Goal: Task Accomplishment & Management: Manage account settings

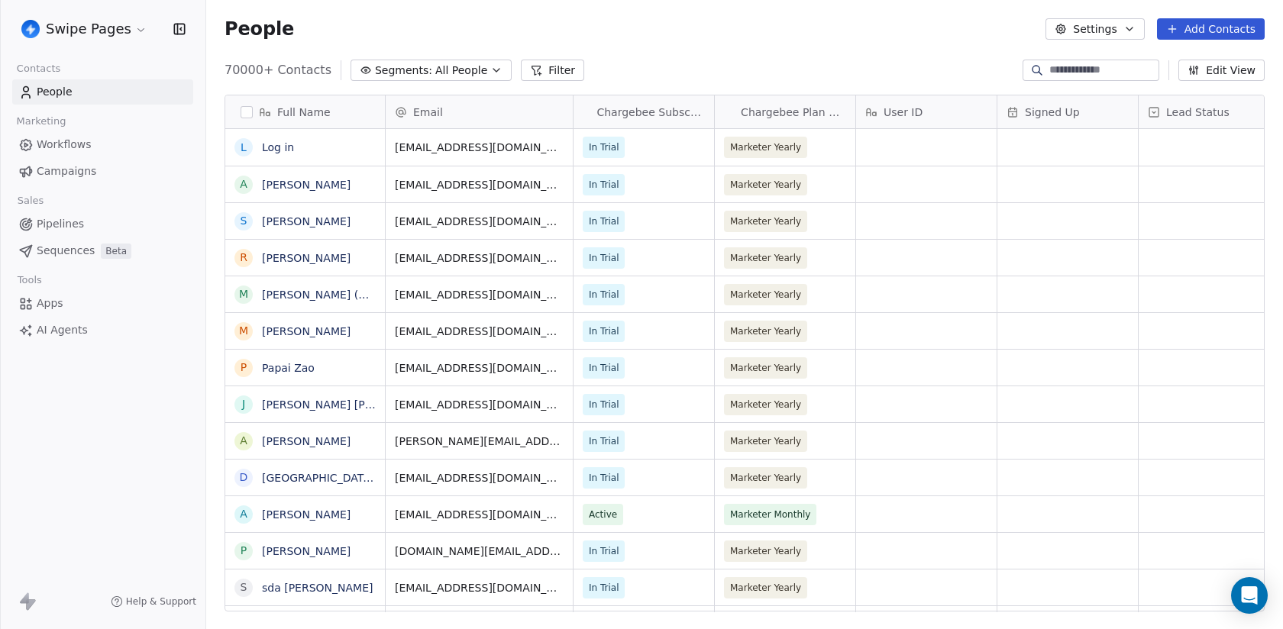
scroll to position [554, 1077]
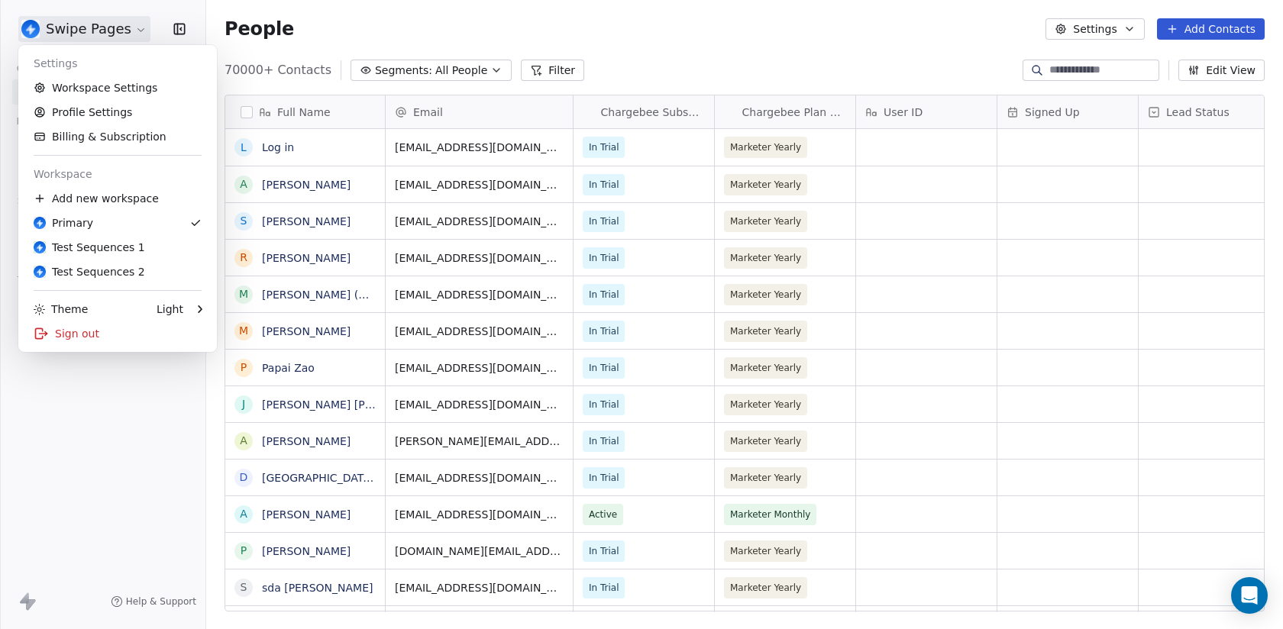
click at [95, 30] on html "Swipe Pages Contacts People Marketing Workflows Campaigns Sales Pipelines Seque…" at bounding box center [641, 314] width 1283 height 629
click at [108, 244] on div "Test Sequences 1" at bounding box center [89, 247] width 111 height 15
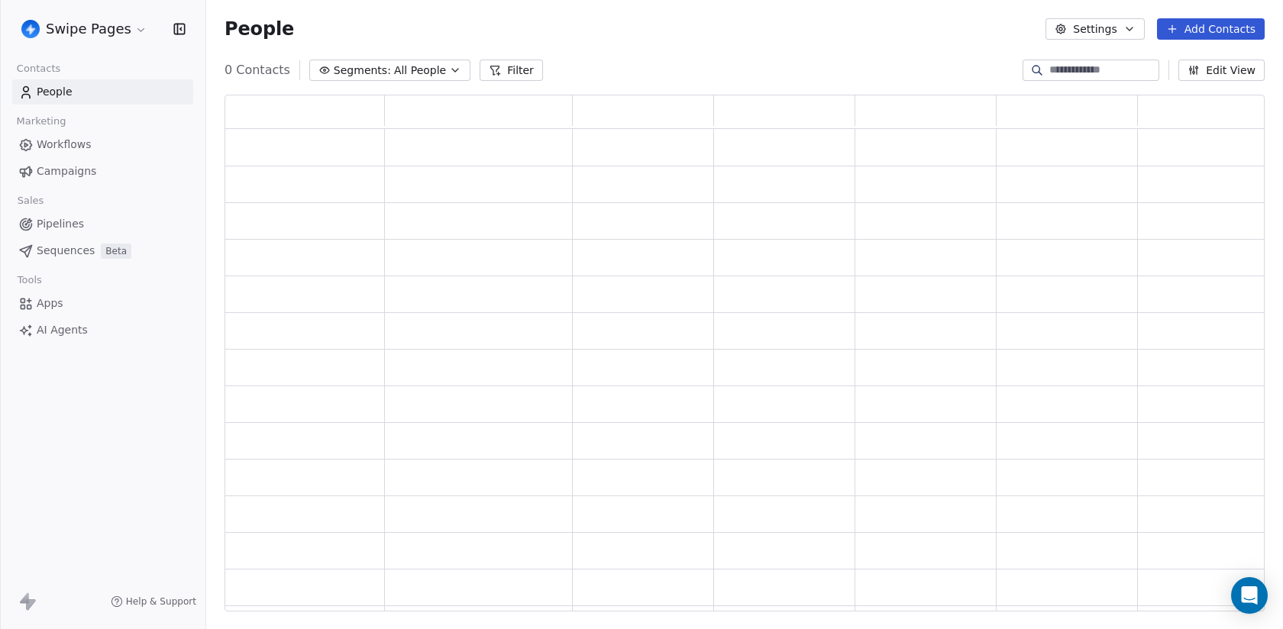
scroll to position [517, 1040]
click at [98, 246] on link "Sequences Beta" at bounding box center [102, 250] width 181 height 25
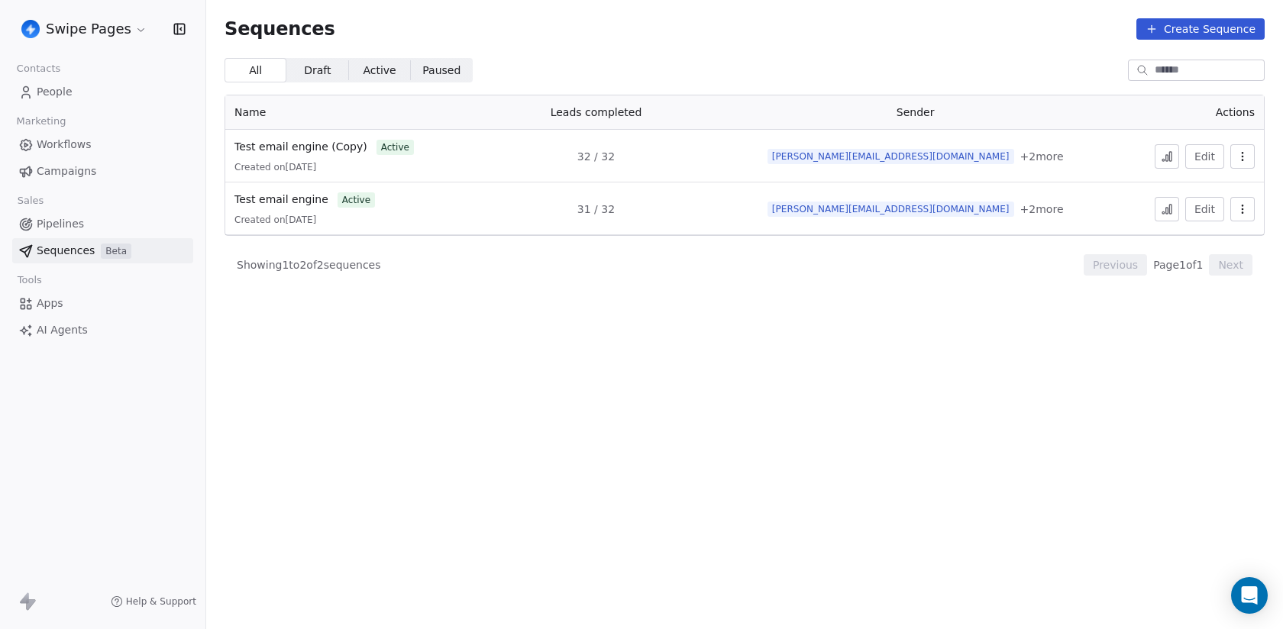
click at [1241, 158] on icon "button" at bounding box center [1242, 156] width 12 height 12
click at [1078, 252] on html "Swipe Pages Contacts People Marketing Workflows Campaigns Sales Pipelines Seque…" at bounding box center [641, 314] width 1283 height 629
click at [1244, 206] on icon "button" at bounding box center [1242, 209] width 12 height 12
click at [1199, 273] on span "Duplicate" at bounding box center [1217, 268] width 51 height 16
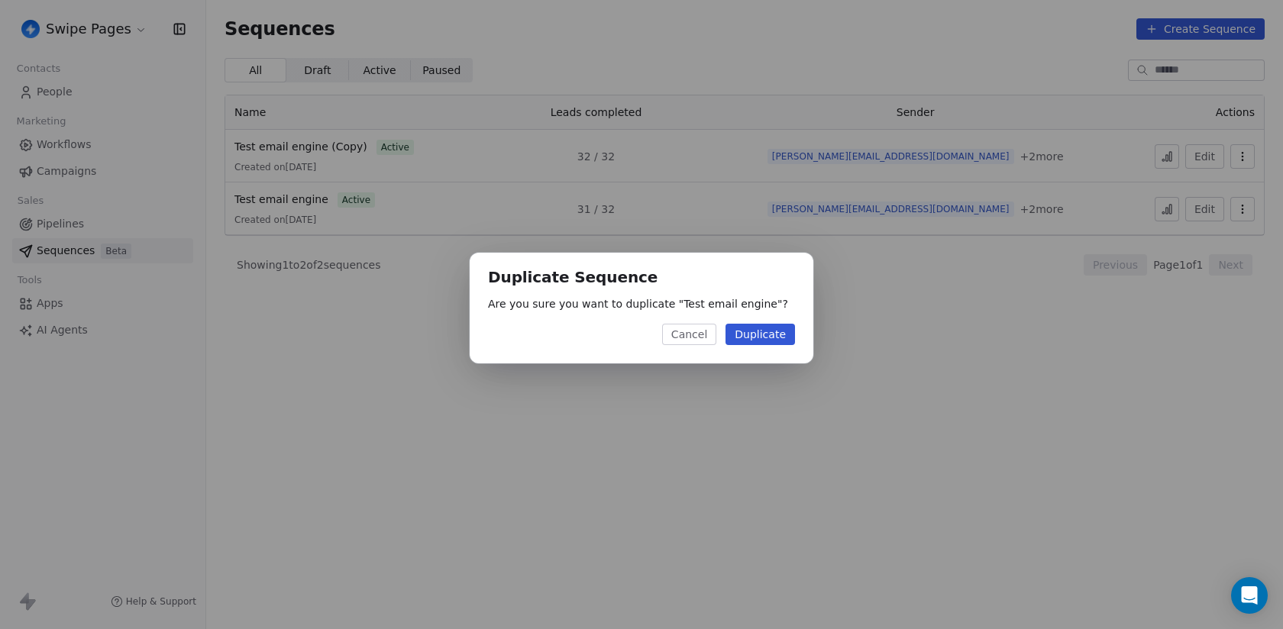
click at [753, 323] on div "Duplicate Sequence Are you sure you want to duplicate " Test email engine "? Ca…" at bounding box center [642, 308] width 344 height 111
click at [755, 328] on button "Duplicate" at bounding box center [759, 334] width 69 height 21
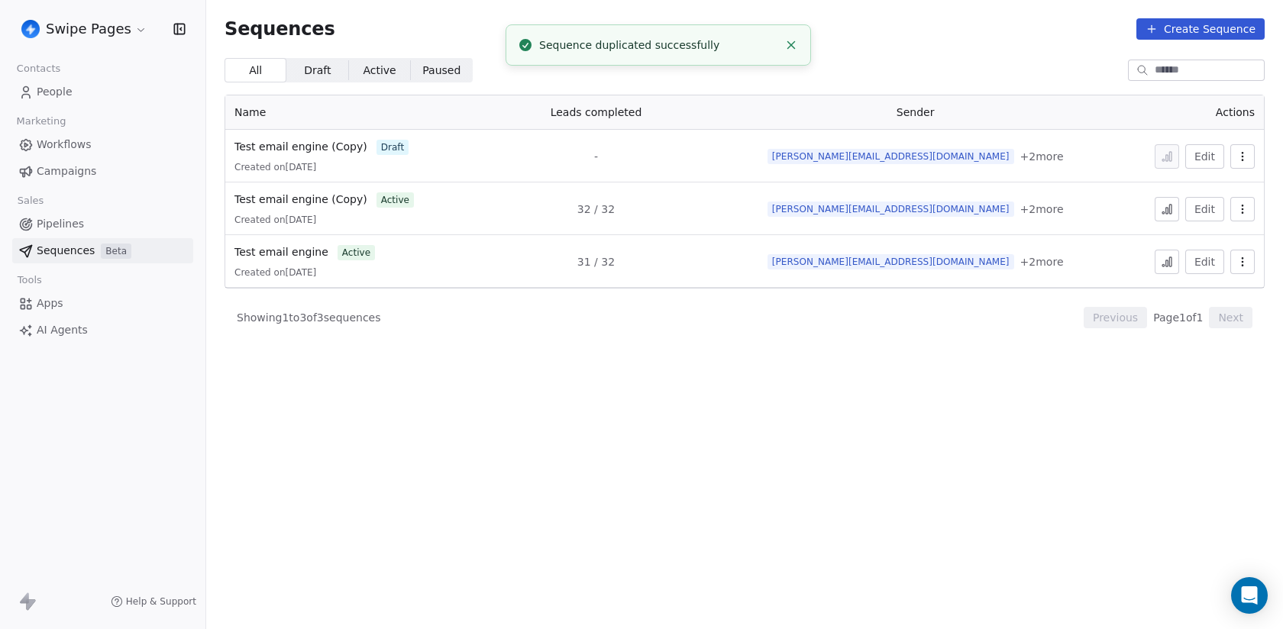
click at [1241, 211] on icon "button" at bounding box center [1242, 209] width 12 height 12
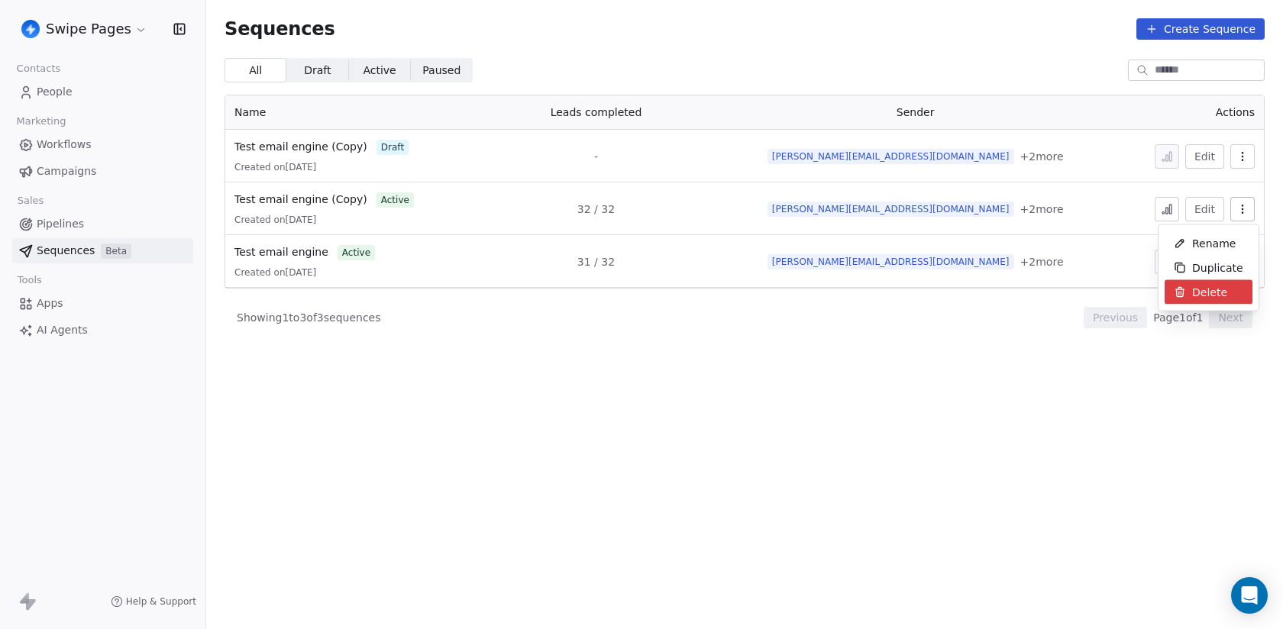
click at [1023, 369] on html "Swipe Pages Contacts People Marketing Workflows Campaigns Sales Pipelines Seque…" at bounding box center [641, 314] width 1283 height 629
click at [1245, 158] on icon "button" at bounding box center [1242, 156] width 12 height 12
click at [1203, 194] on span "Rename" at bounding box center [1214, 190] width 44 height 16
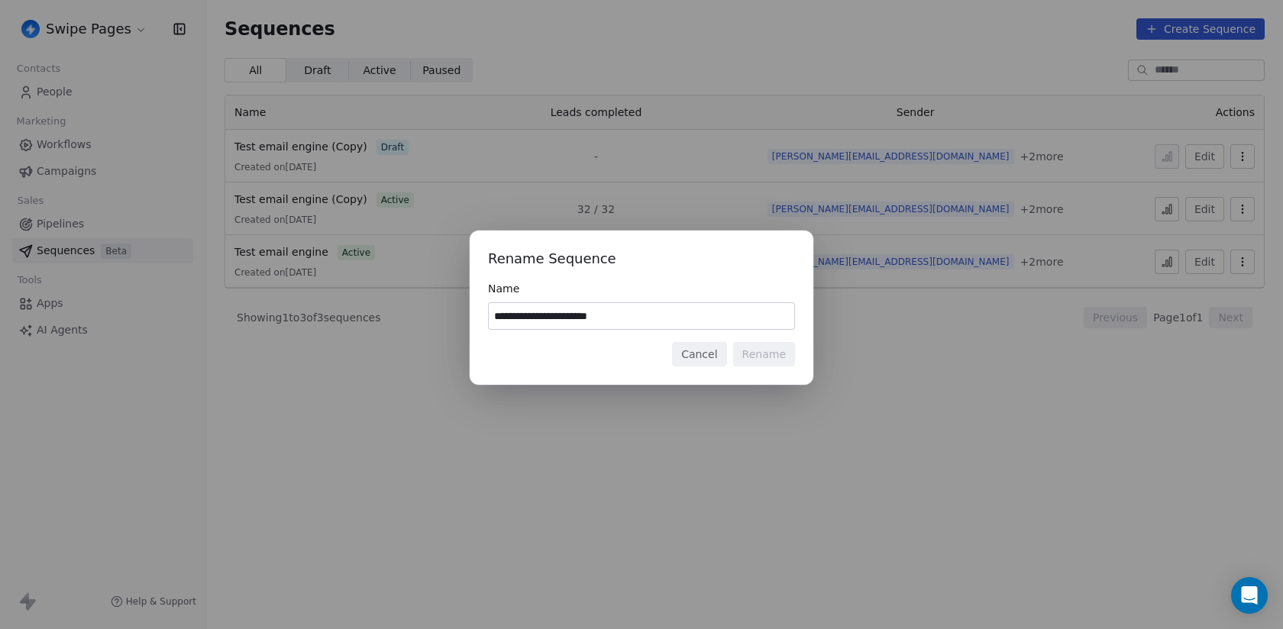
click at [612, 318] on input "**********" at bounding box center [641, 316] width 305 height 26
type input "**********"
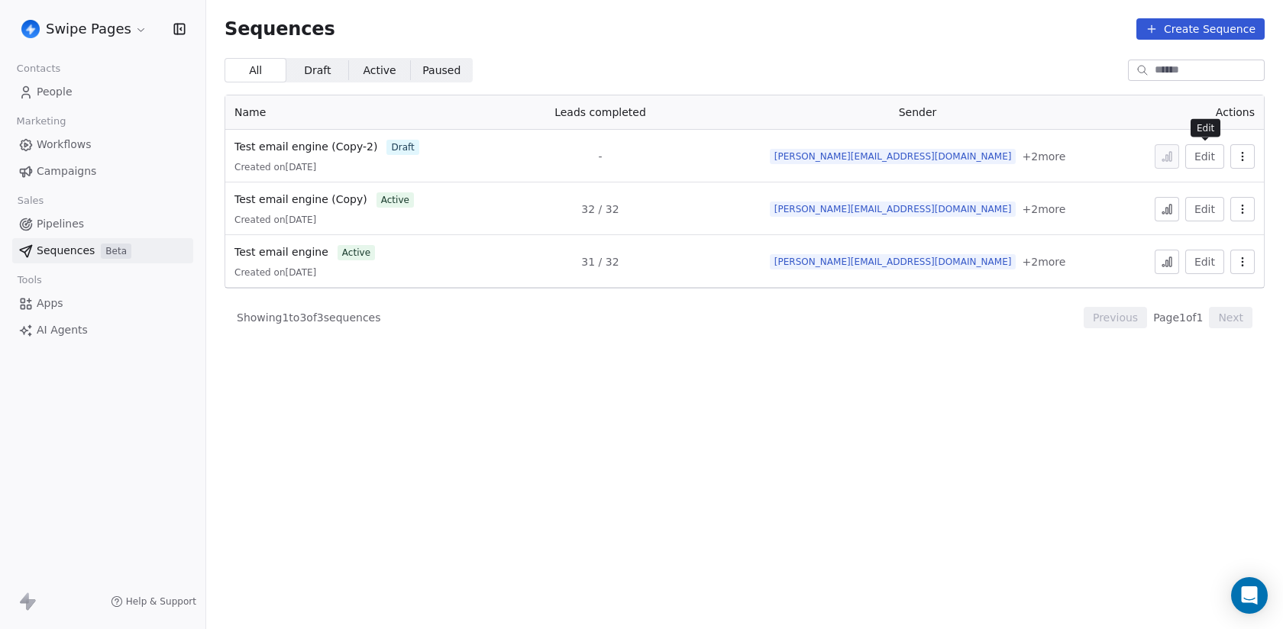
click at [1205, 160] on button "Edit" at bounding box center [1204, 156] width 39 height 24
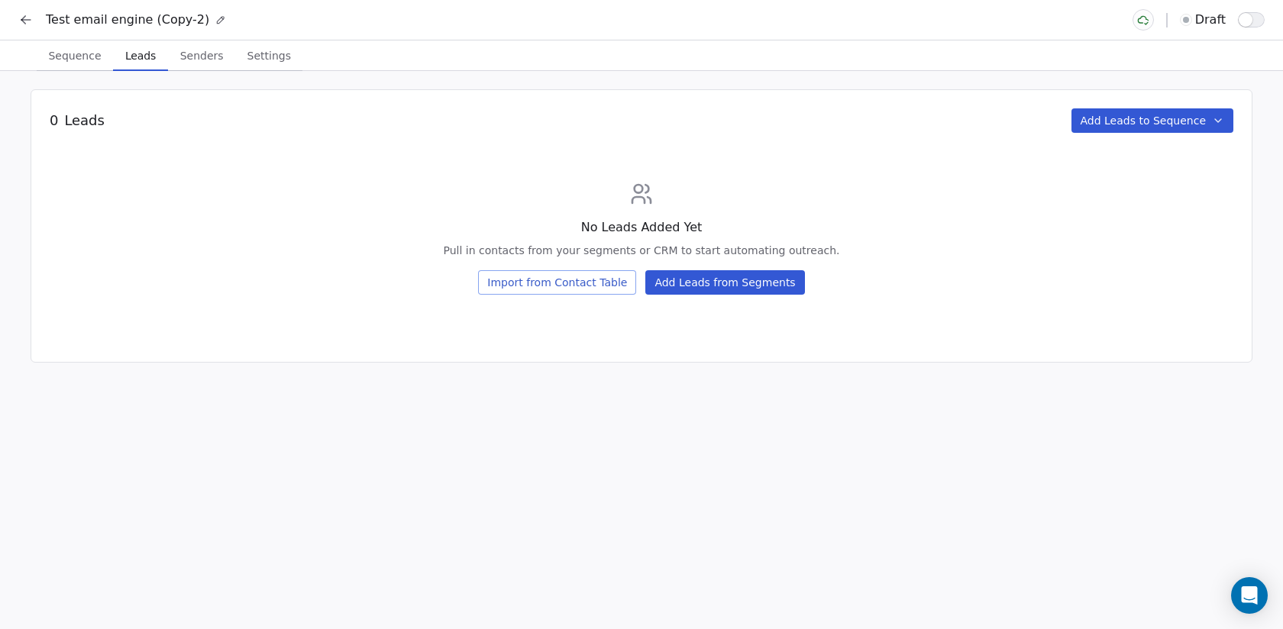
click at [138, 57] on span "Leads" at bounding box center [140, 55] width 43 height 21
click at [1102, 102] on div "0 Leads Add Leads to Sequence No Leads Added Yet Pull in contacts from your seg…" at bounding box center [642, 225] width 1222 height 273
click at [1107, 121] on button "Add Leads to Sequence" at bounding box center [1152, 120] width 163 height 24
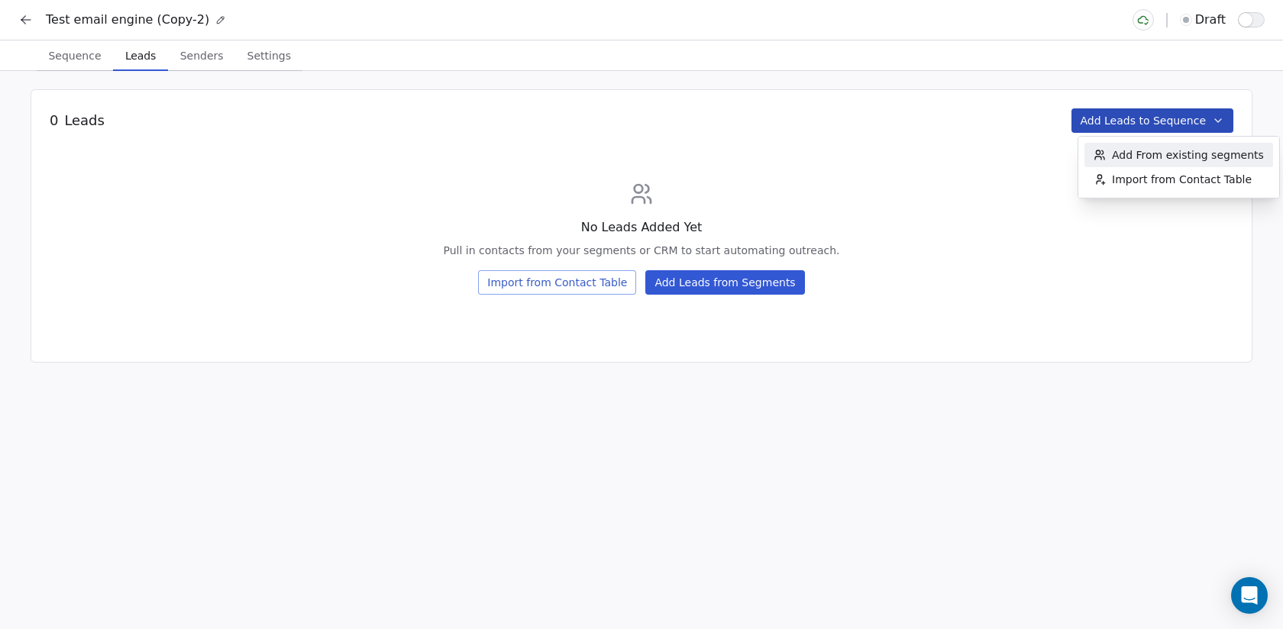
click at [1162, 156] on span "Add From existing segments" at bounding box center [1188, 154] width 152 height 15
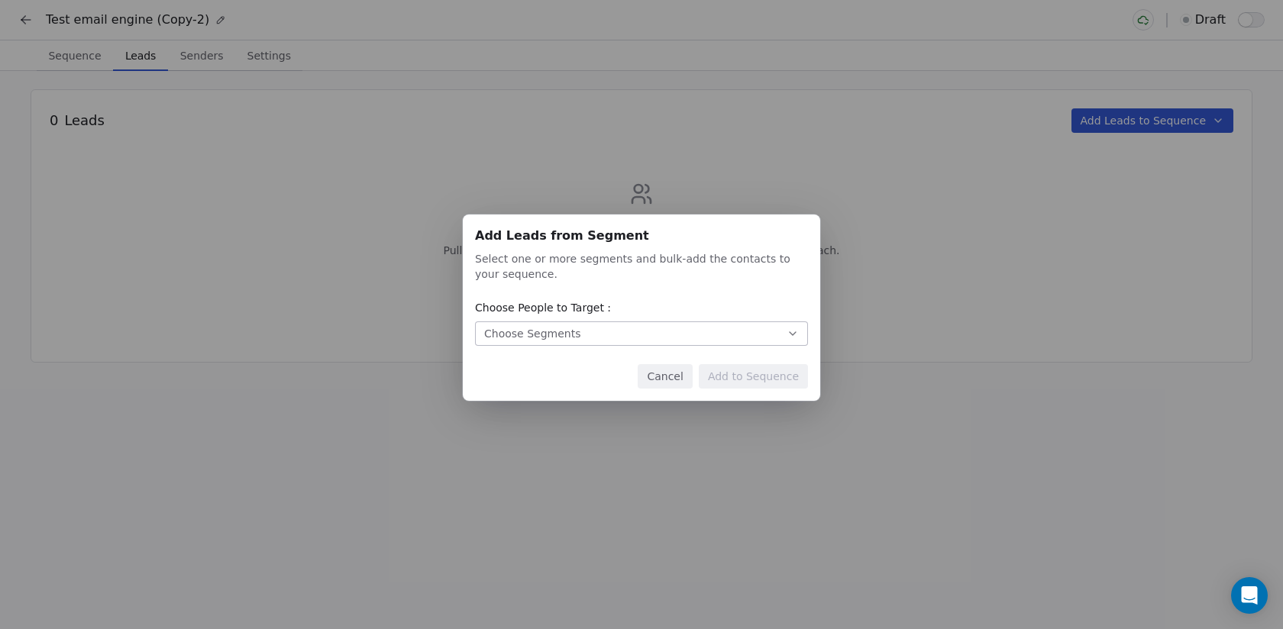
click at [699, 327] on button "Choose Segments" at bounding box center [641, 333] width 333 height 24
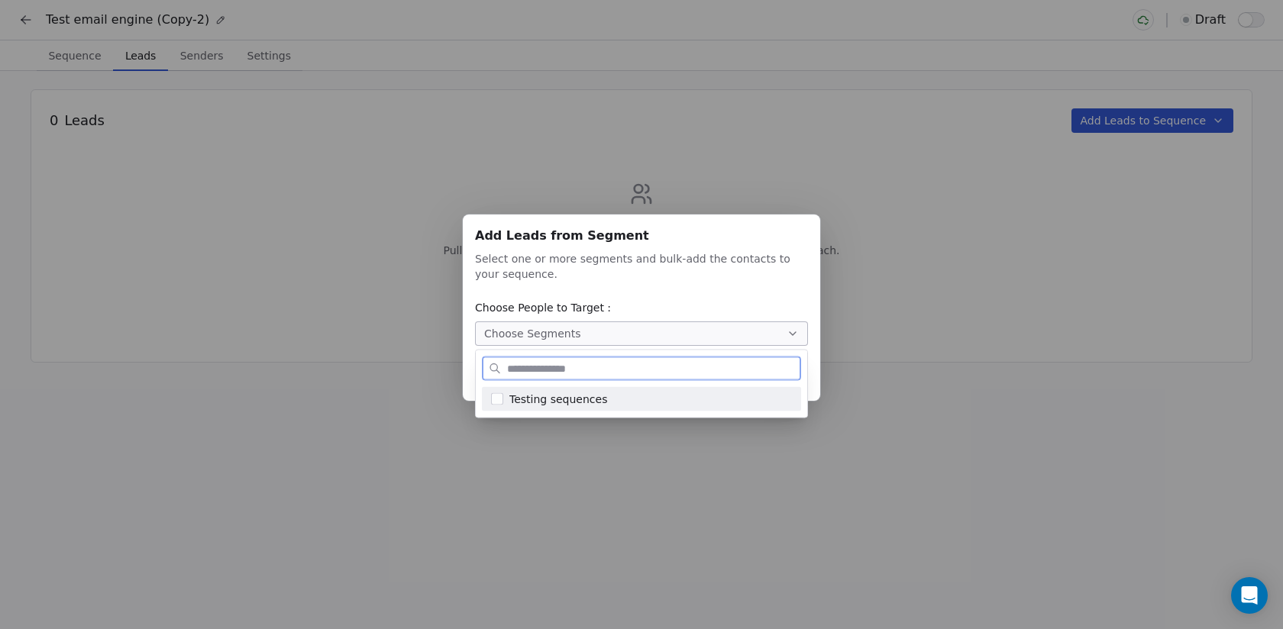
click at [704, 389] on div "Testing sequences" at bounding box center [641, 399] width 319 height 24
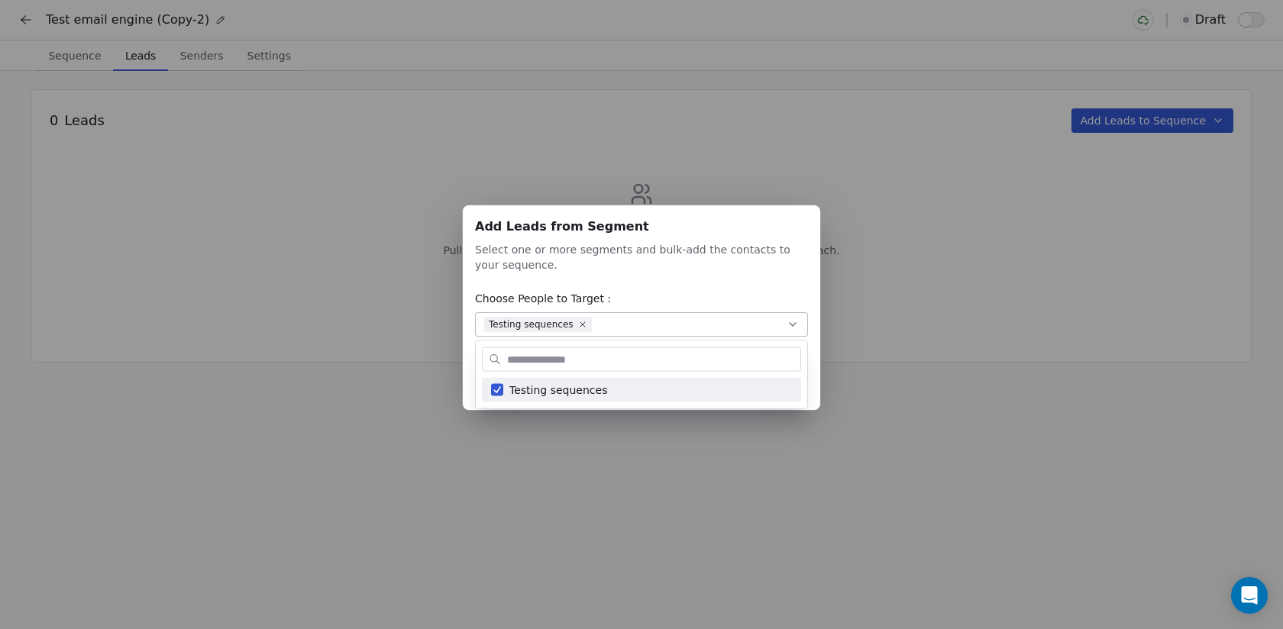
click at [972, 386] on div "Add Leads from Segment Add Leads from Segment Select one or more segments and b…" at bounding box center [641, 314] width 1283 height 266
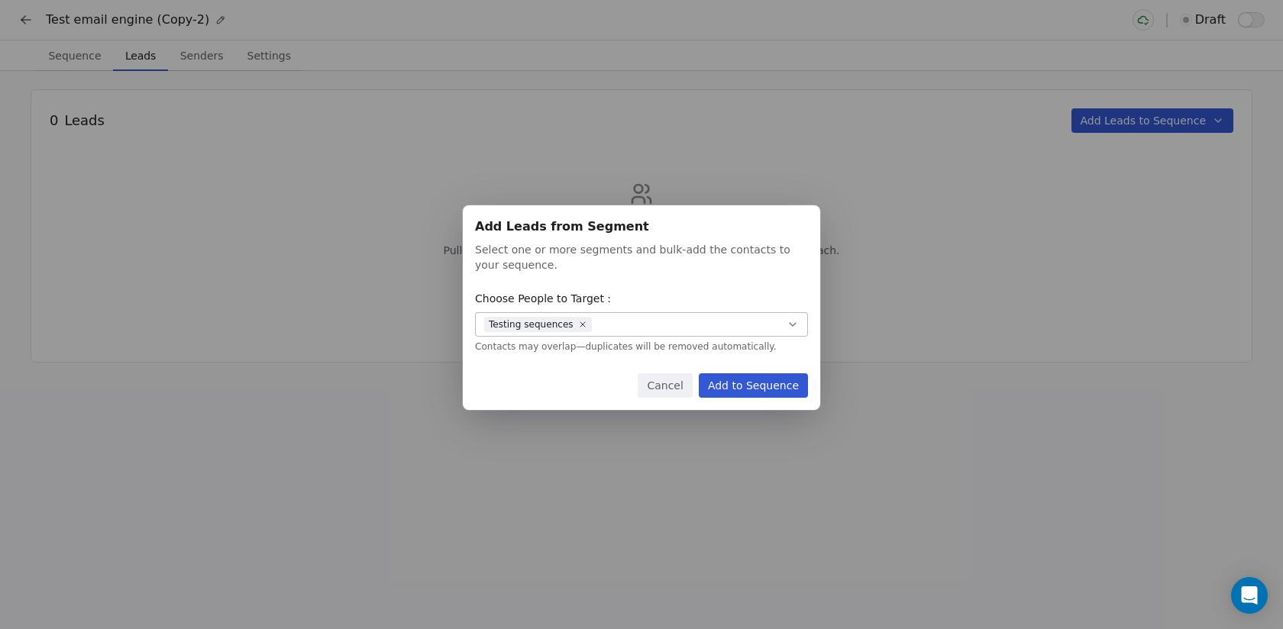
click at [766, 386] on button "Add to Sequence" at bounding box center [753, 385] width 109 height 24
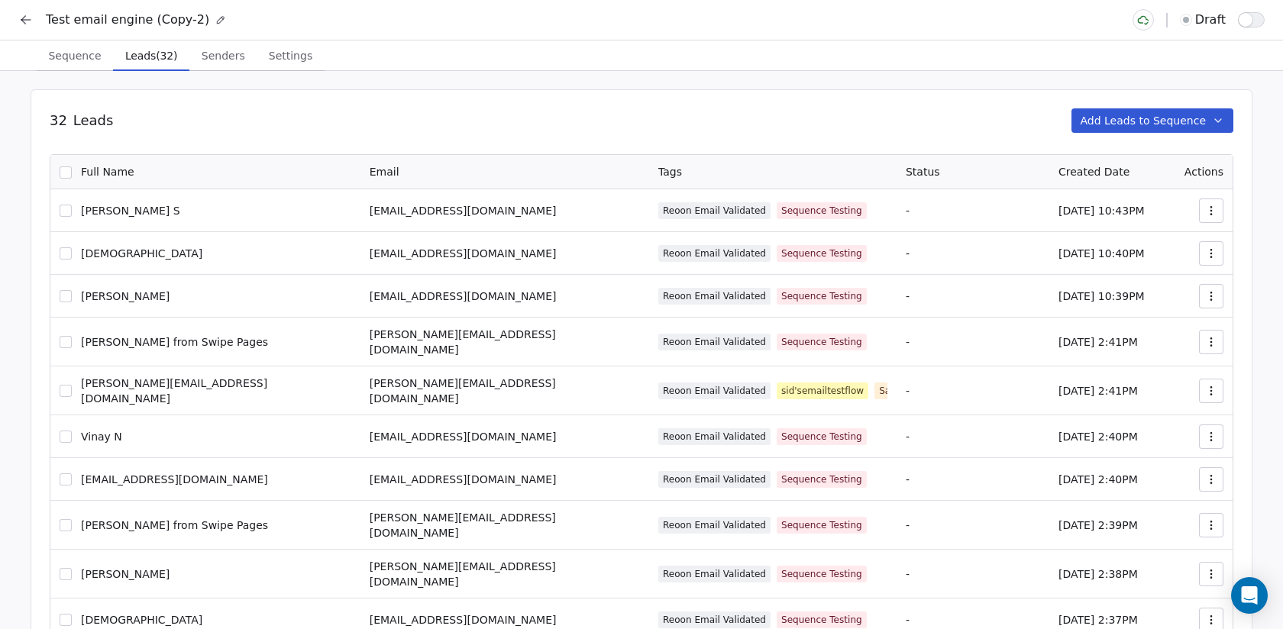
click at [589, 126] on div "32 Leads Add Leads to Sequence" at bounding box center [641, 120] width 1183 height 24
click at [89, 48] on span "Sequence" at bounding box center [74, 55] width 65 height 21
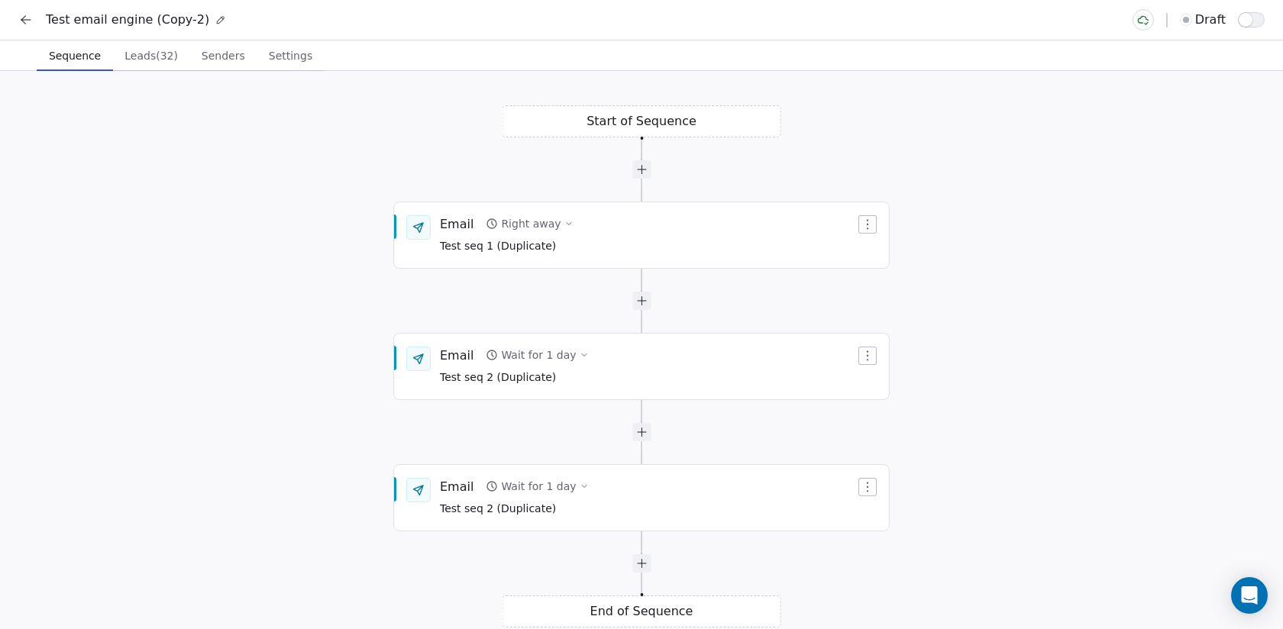
click at [224, 58] on span "Senders" at bounding box center [223, 55] width 56 height 21
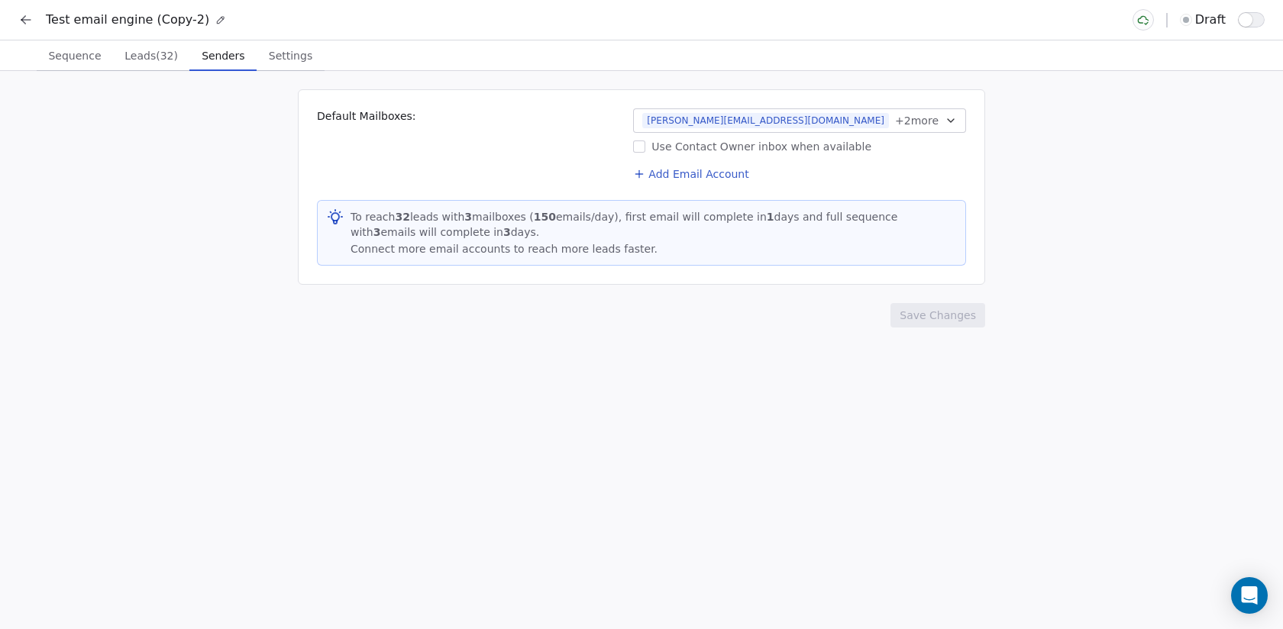
click at [298, 59] on span "Settings" at bounding box center [291, 55] width 56 height 21
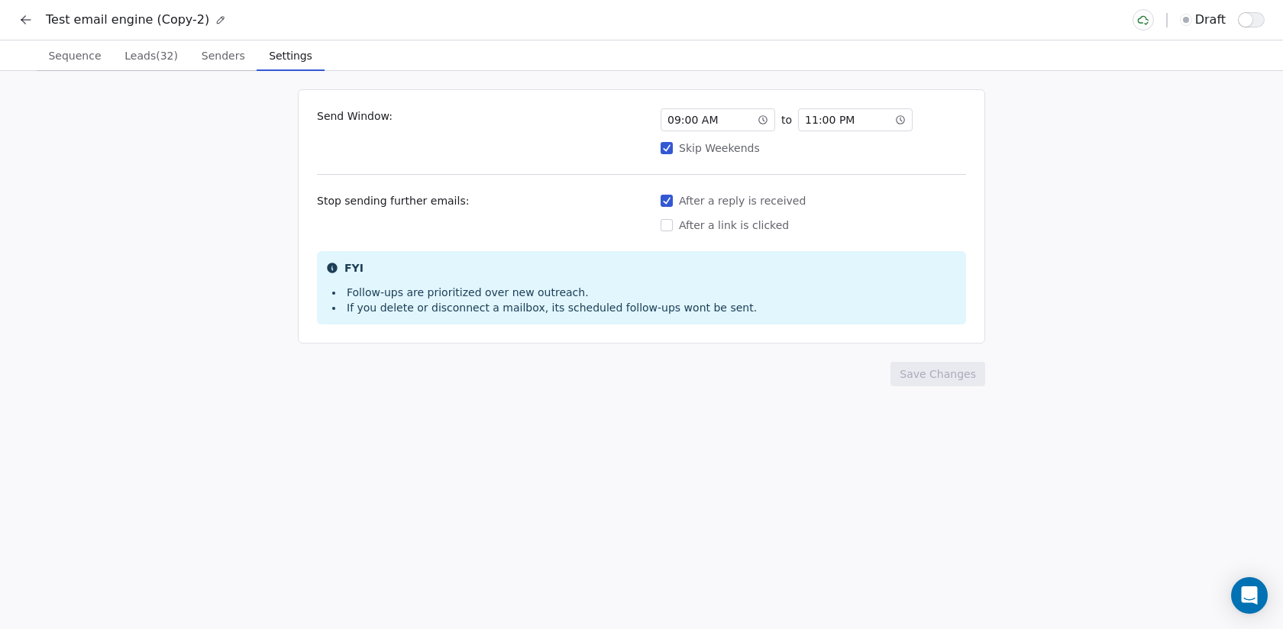
click at [669, 150] on button "Skip Weekends" at bounding box center [666, 147] width 12 height 15
click at [951, 366] on button "Save Changes" at bounding box center [937, 374] width 95 height 24
click at [741, 125] on div "09 : 00 AM" at bounding box center [717, 119] width 115 height 23
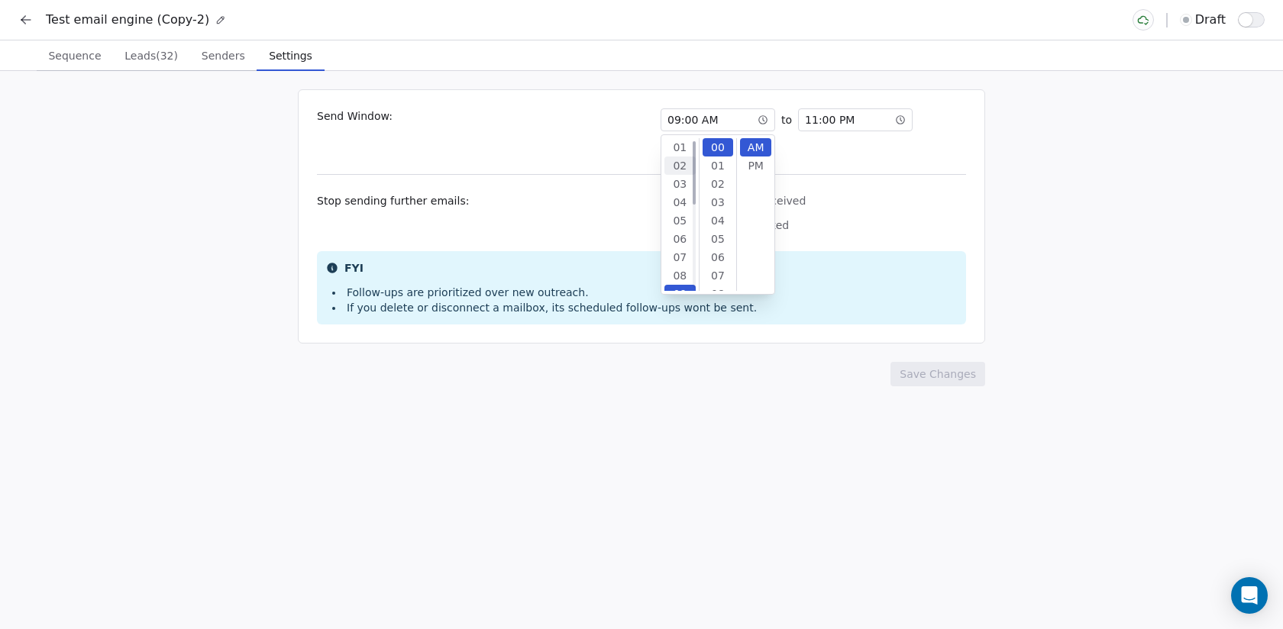
click at [676, 164] on div "02" at bounding box center [679, 166] width 31 height 18
click at [844, 163] on div "Send Window: 02 : 00 AM to 11 : 00 PM Skip Weekends Stop sending further emails…" at bounding box center [641, 216] width 687 height 254
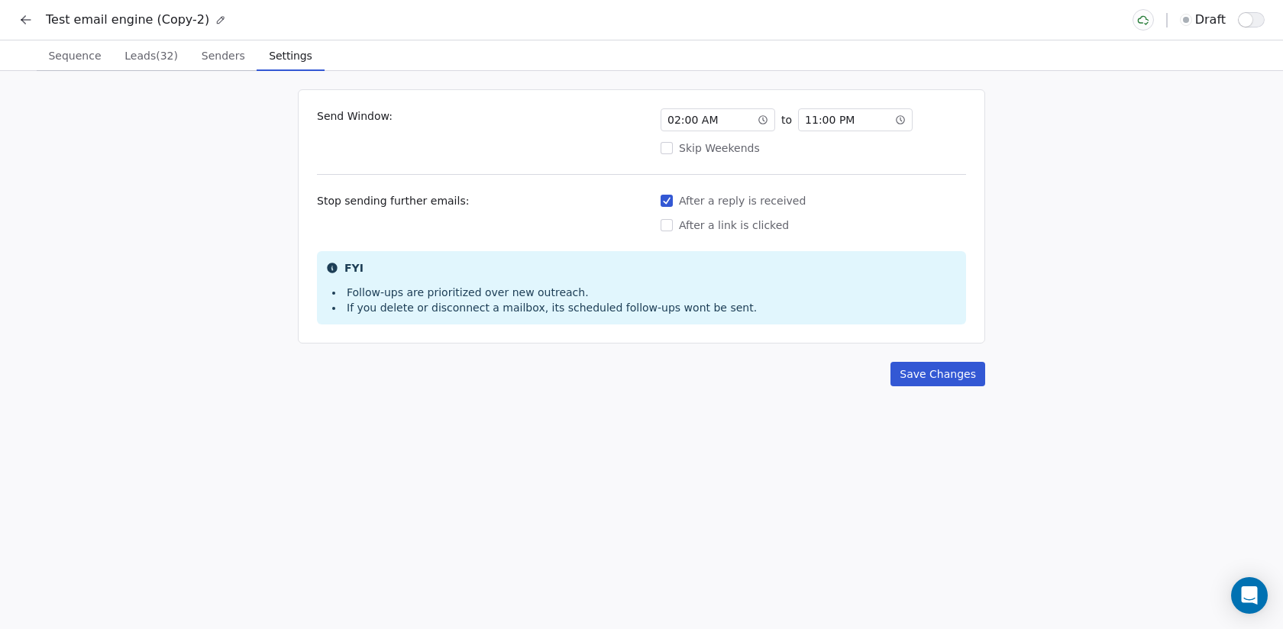
click at [947, 367] on button "Save Changes" at bounding box center [937, 374] width 95 height 24
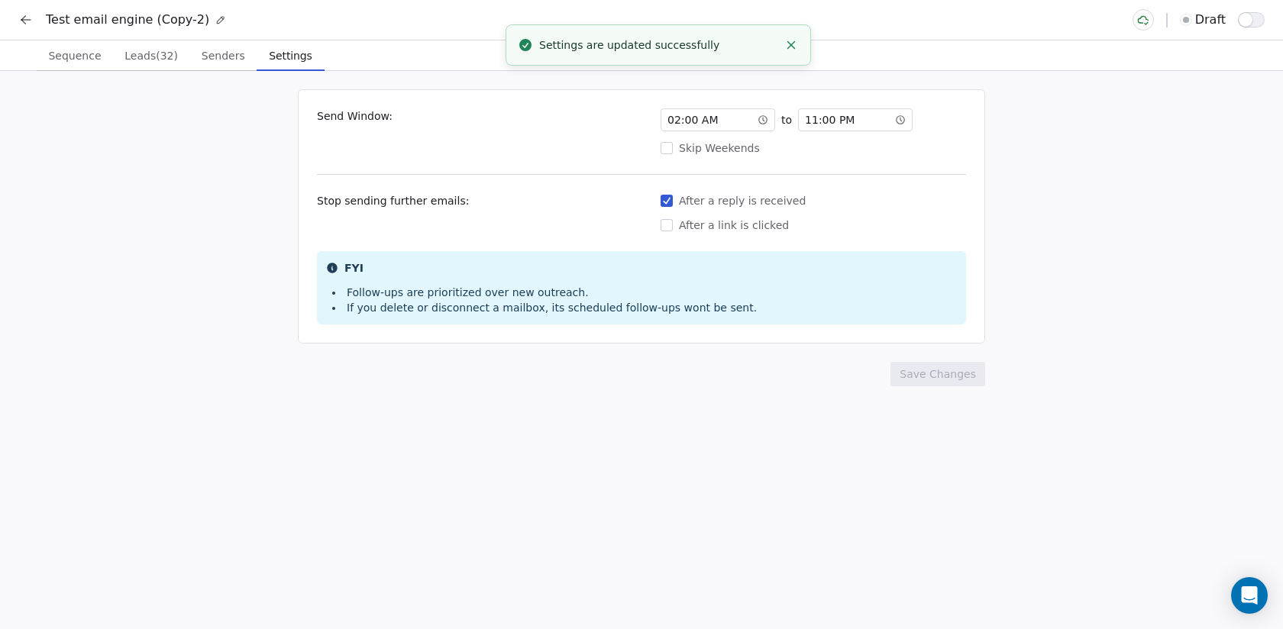
click at [15, 21] on button at bounding box center [25, 19] width 21 height 21
